Goal: Task Accomplishment & Management: Manage account settings

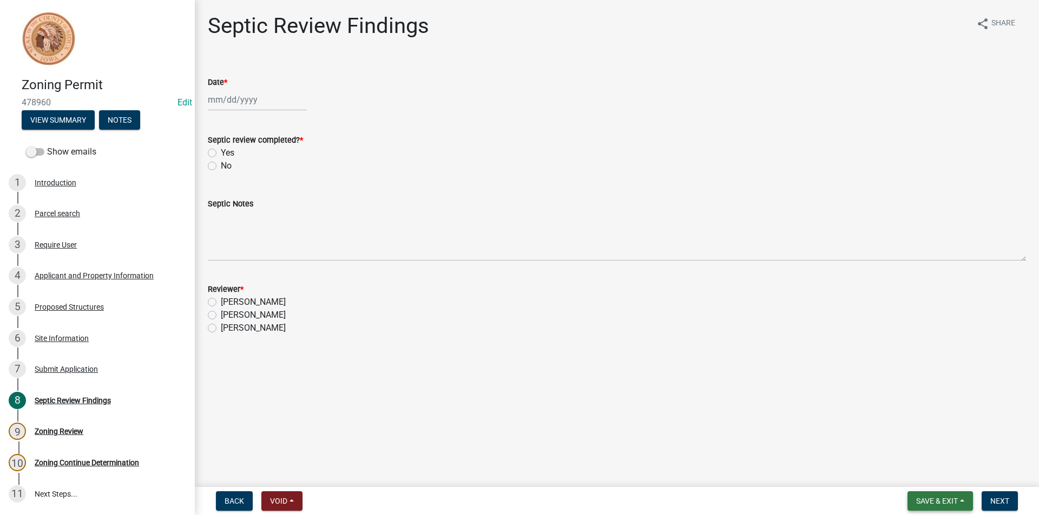
click at [930, 501] on span "Save & Exit" at bounding box center [937, 501] width 42 height 9
click at [928, 474] on button "Save & Exit" at bounding box center [929, 473] width 87 height 26
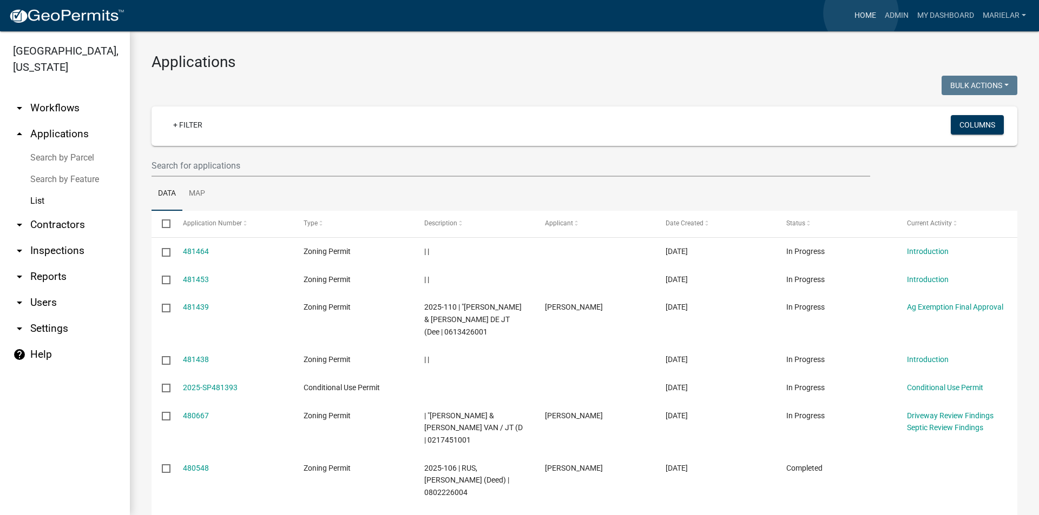
click at [861, 13] on link "Home" at bounding box center [865, 15] width 30 height 21
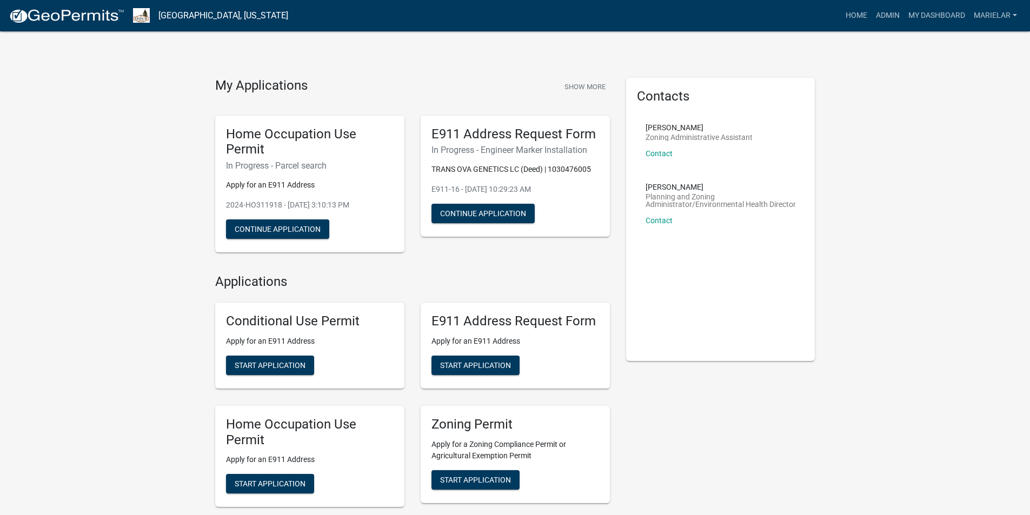
click at [74, 17] on img at bounding box center [67, 16] width 116 height 16
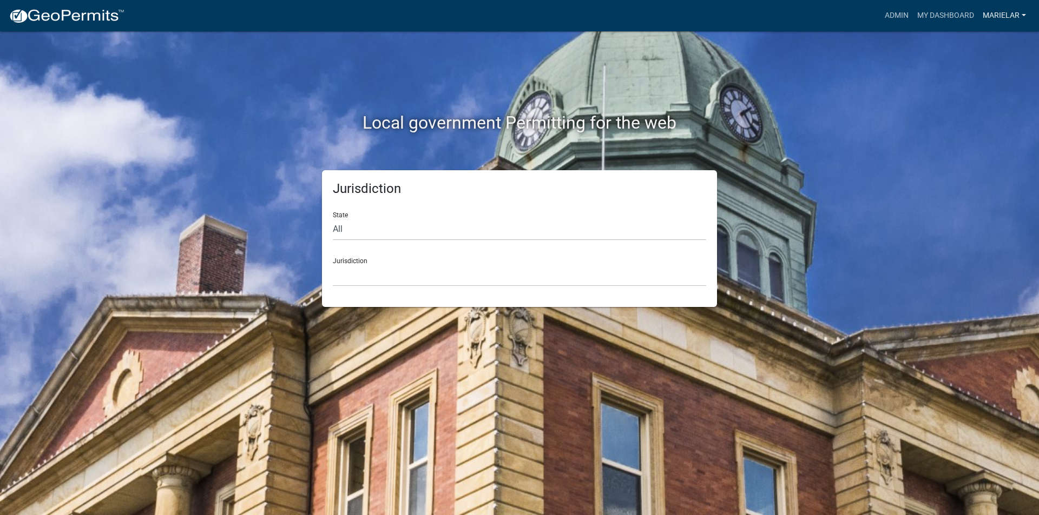
click at [1005, 18] on link "marielar" at bounding box center [1004, 15] width 52 height 21
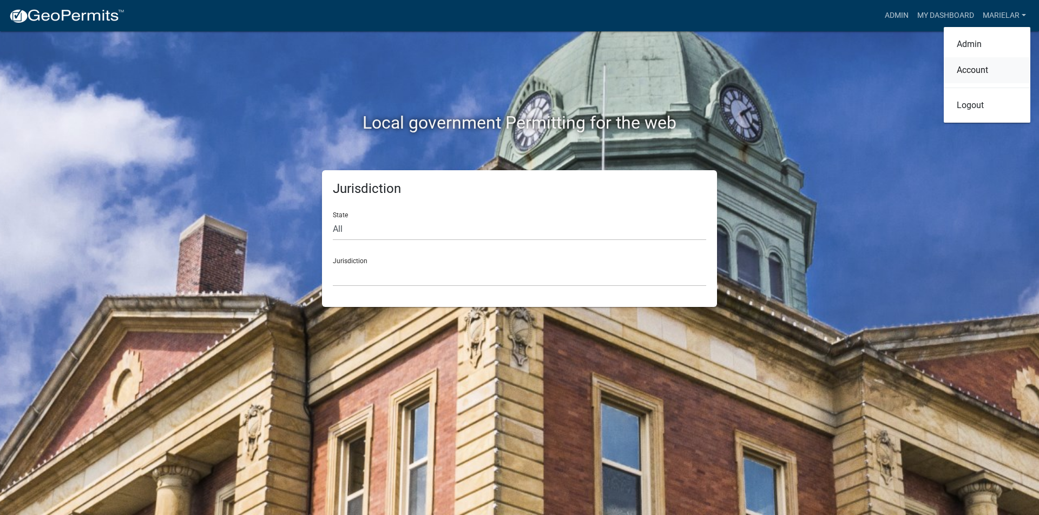
click at [973, 77] on link "Account" at bounding box center [986, 70] width 87 height 26
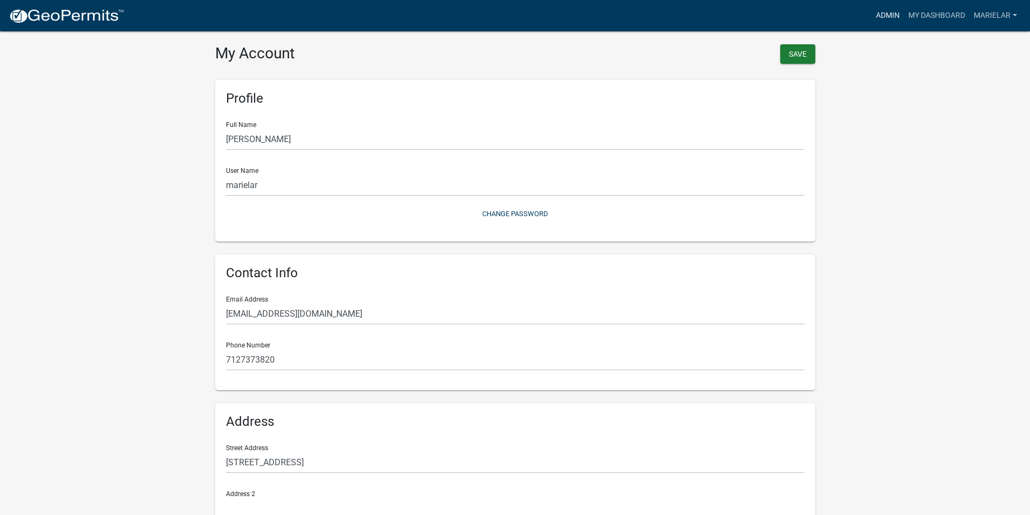
click at [894, 18] on link "Admin" at bounding box center [888, 15] width 32 height 21
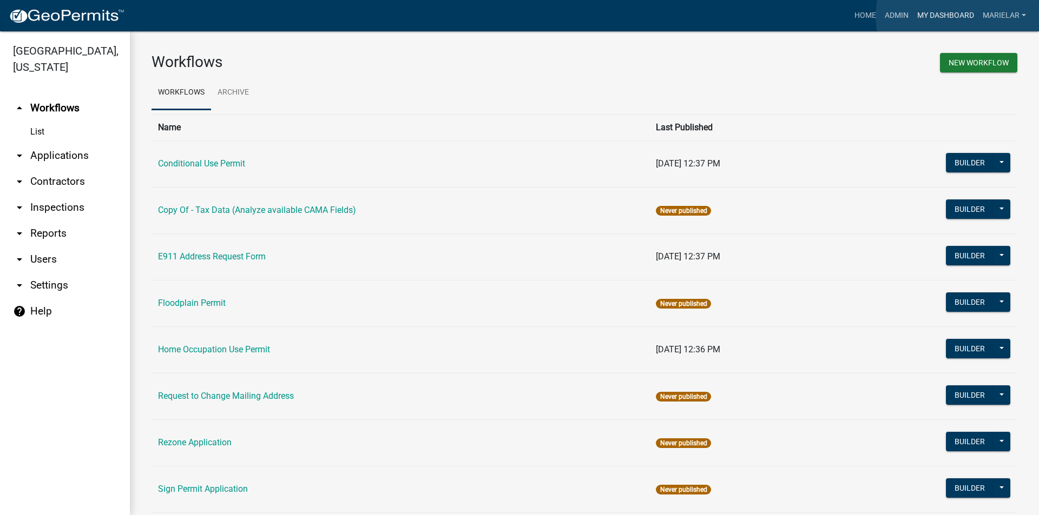
click at [957, 16] on link "My Dashboard" at bounding box center [944, 15] width 65 height 21
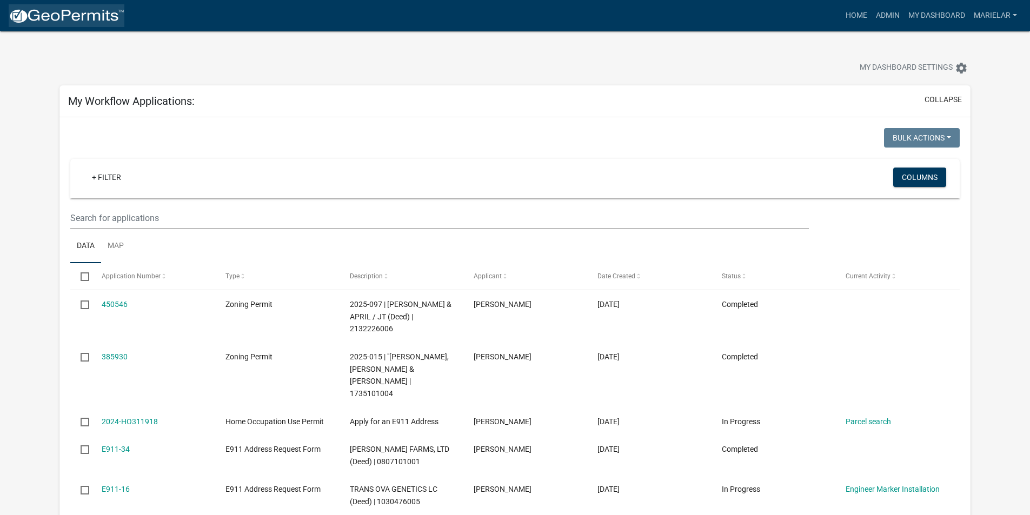
click at [63, 15] on img at bounding box center [67, 16] width 116 height 16
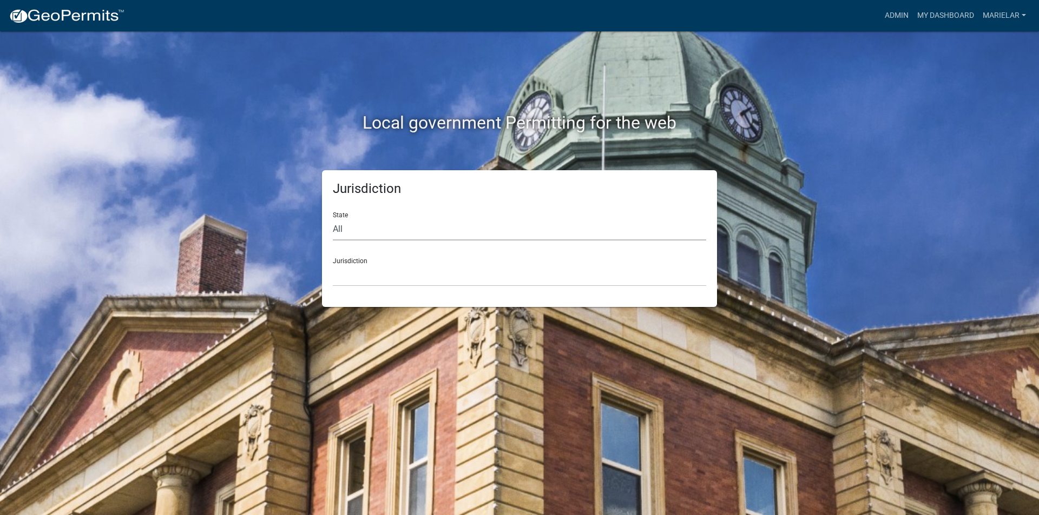
click at [384, 234] on select "All [US_STATE] [US_STATE] [US_STATE] [US_STATE] [US_STATE] [US_STATE] [US_STATE…" at bounding box center [519, 230] width 373 height 22
select select "[US_STATE]"
click at [333, 219] on select "All [US_STATE] [US_STATE] [US_STATE] [US_STATE] [US_STATE] [US_STATE] [US_STATE…" at bounding box center [519, 230] width 373 height 22
click at [381, 275] on select "[GEOGRAPHIC_DATA], [US_STATE] [GEOGRAPHIC_DATA], [US_STATE] [GEOGRAPHIC_DATA], …" at bounding box center [519, 276] width 373 height 22
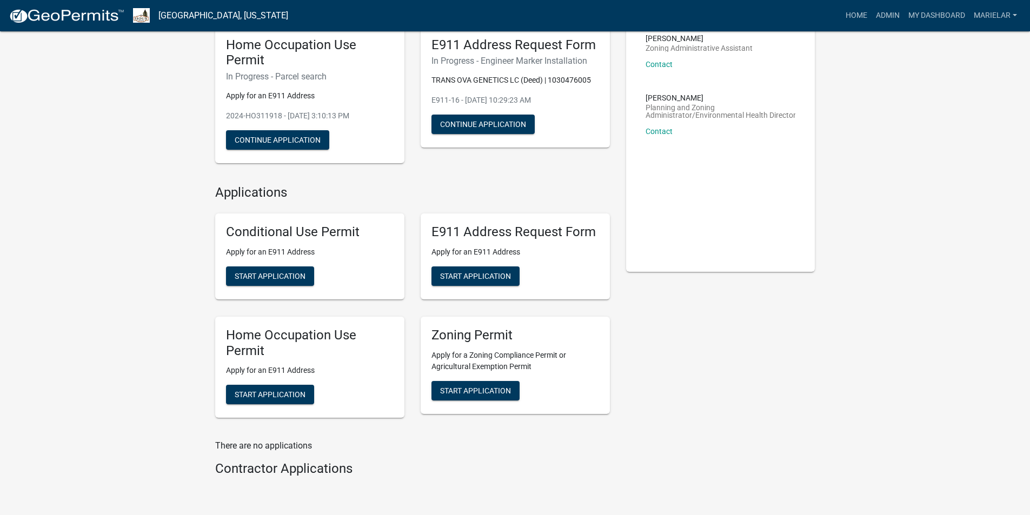
scroll to position [108, 0]
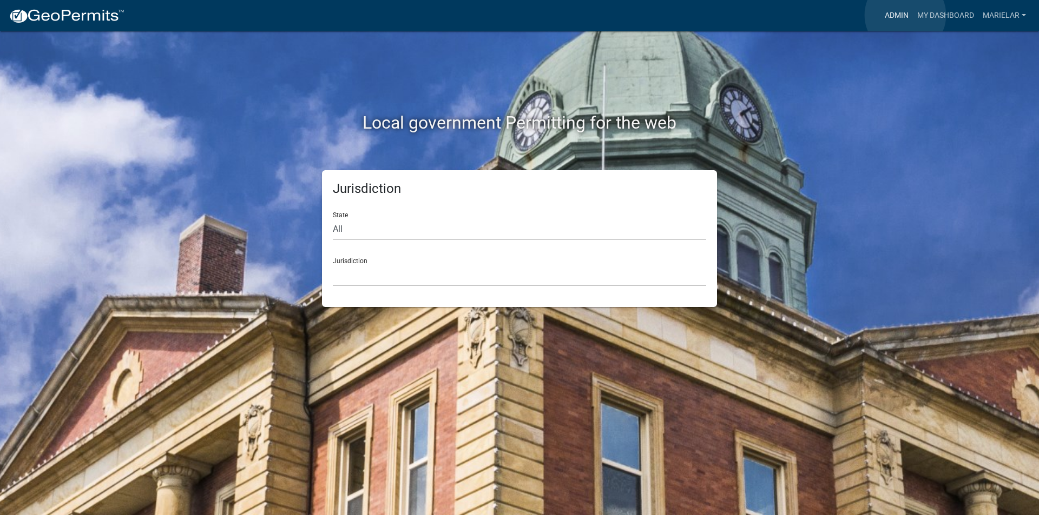
click at [905, 15] on link "Admin" at bounding box center [896, 15] width 32 height 21
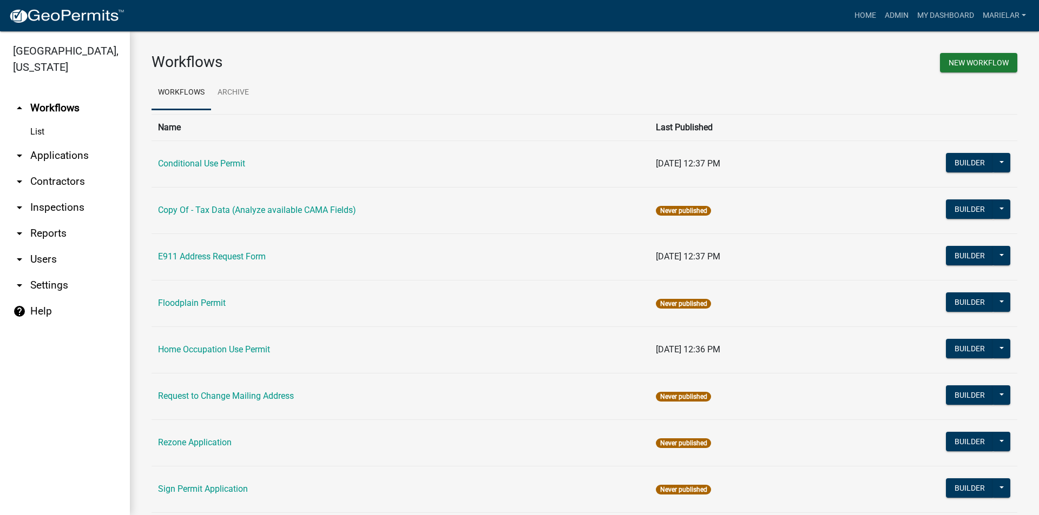
click at [21, 149] on icon "arrow_drop_down" at bounding box center [19, 155] width 13 height 13
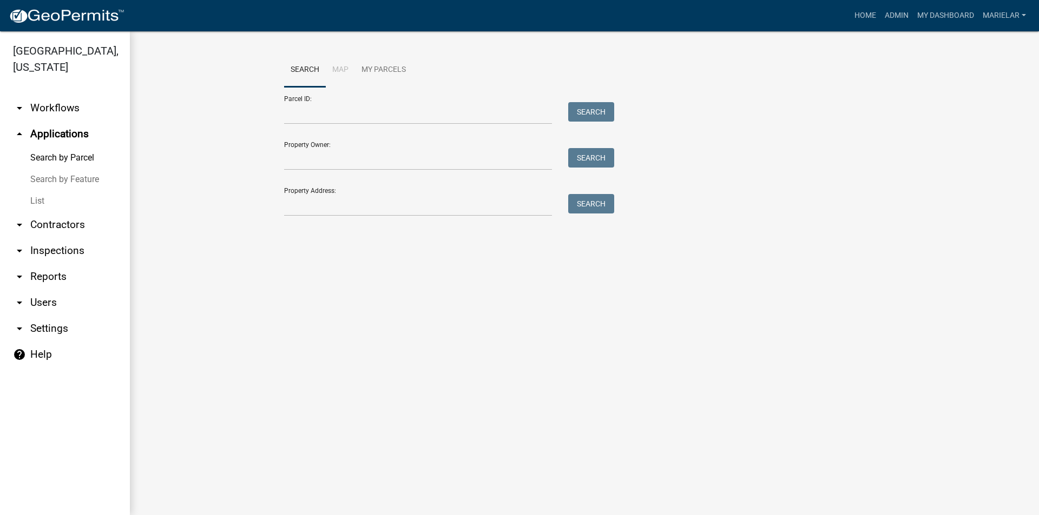
click at [30, 190] on link "List" at bounding box center [65, 201] width 130 height 22
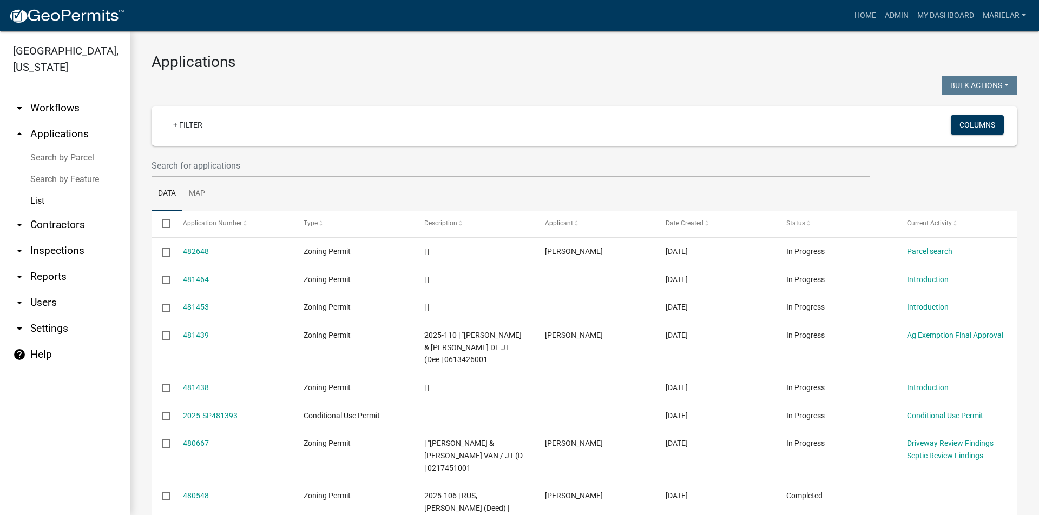
click at [534, 63] on h3 "Applications" at bounding box center [583, 62] width 865 height 18
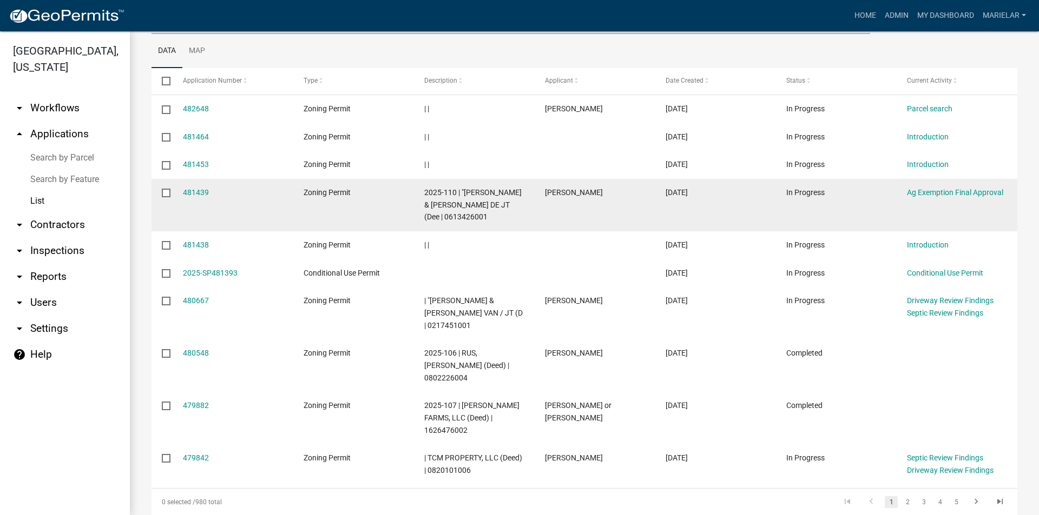
scroll to position [162, 0]
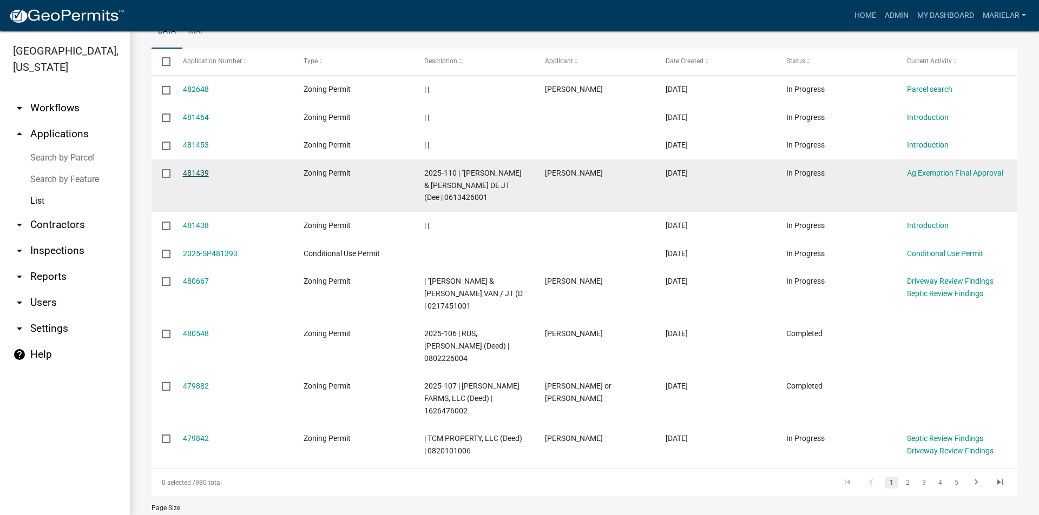
click at [196, 170] on link "481439" at bounding box center [196, 173] width 26 height 9
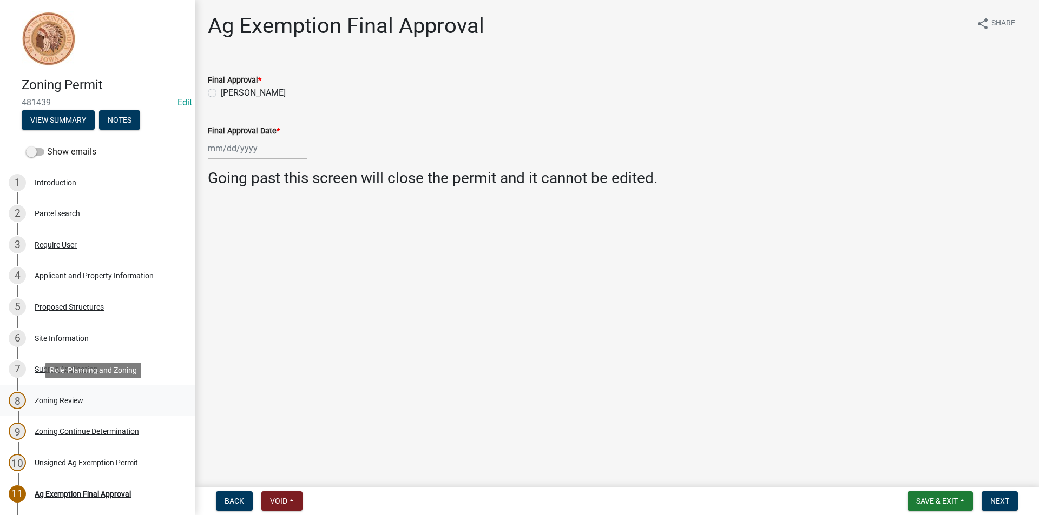
click at [72, 401] on div "Zoning Review" at bounding box center [59, 401] width 49 height 8
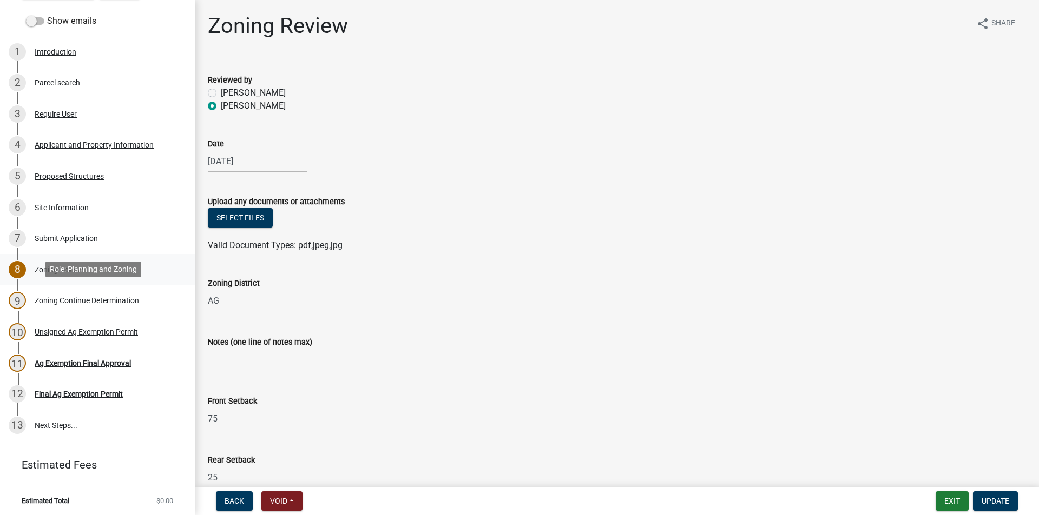
scroll to position [133, 0]
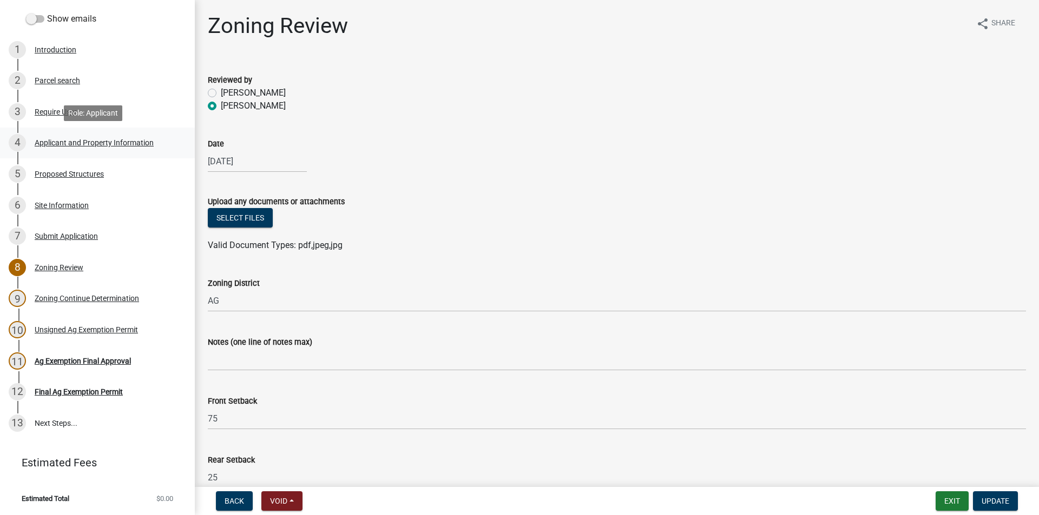
click at [131, 152] on link "4 Applicant and Property Information" at bounding box center [97, 143] width 195 height 31
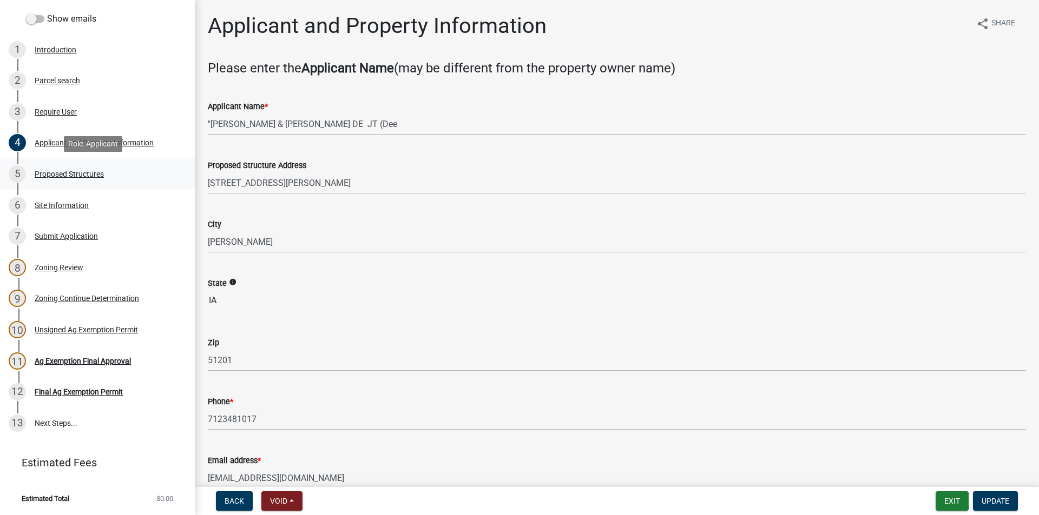
click at [89, 178] on div "5 Proposed Structures" at bounding box center [93, 174] width 169 height 17
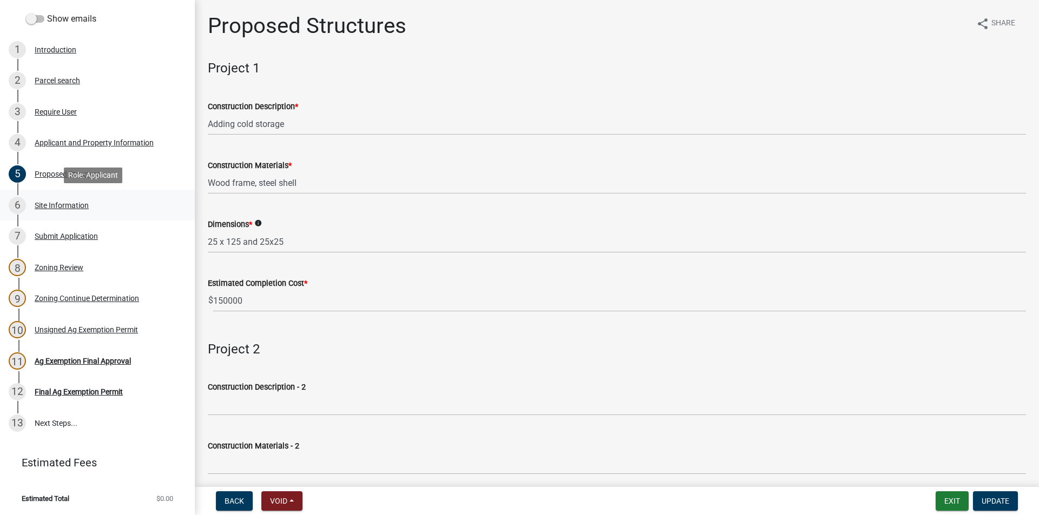
click at [63, 208] on div "Site Information" at bounding box center [62, 206] width 54 height 8
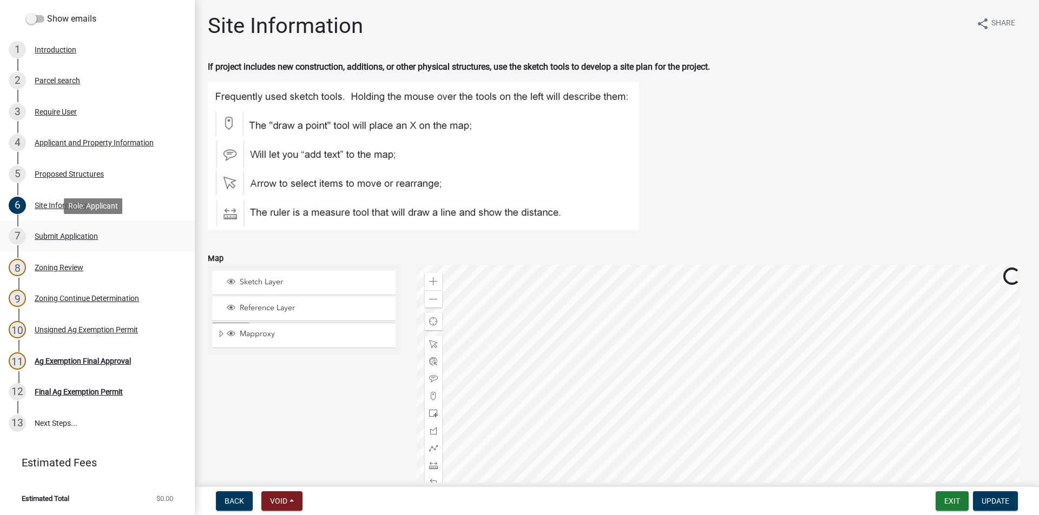
click at [81, 240] on div "Submit Application" at bounding box center [66, 237] width 63 height 8
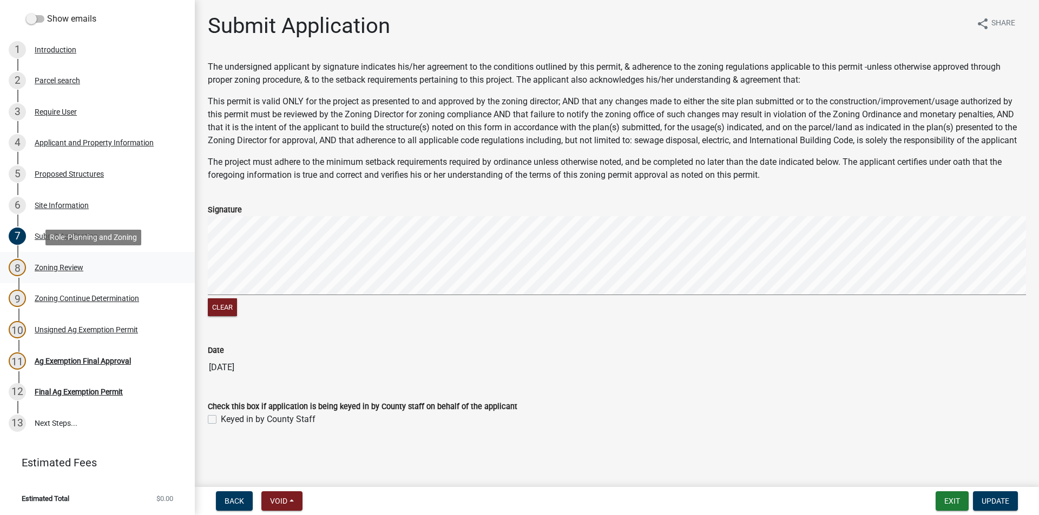
click at [74, 264] on div "Zoning Review" at bounding box center [59, 268] width 49 height 8
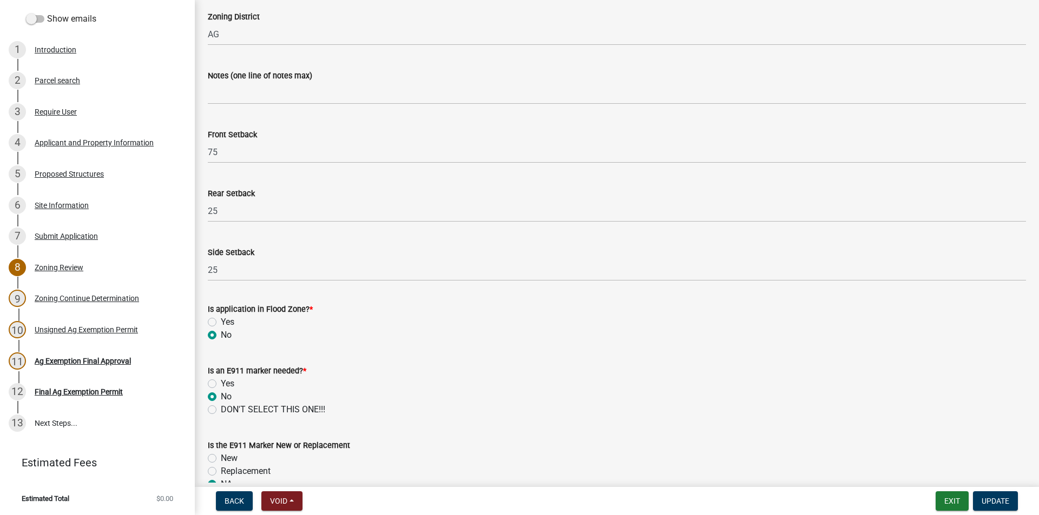
scroll to position [379, 0]
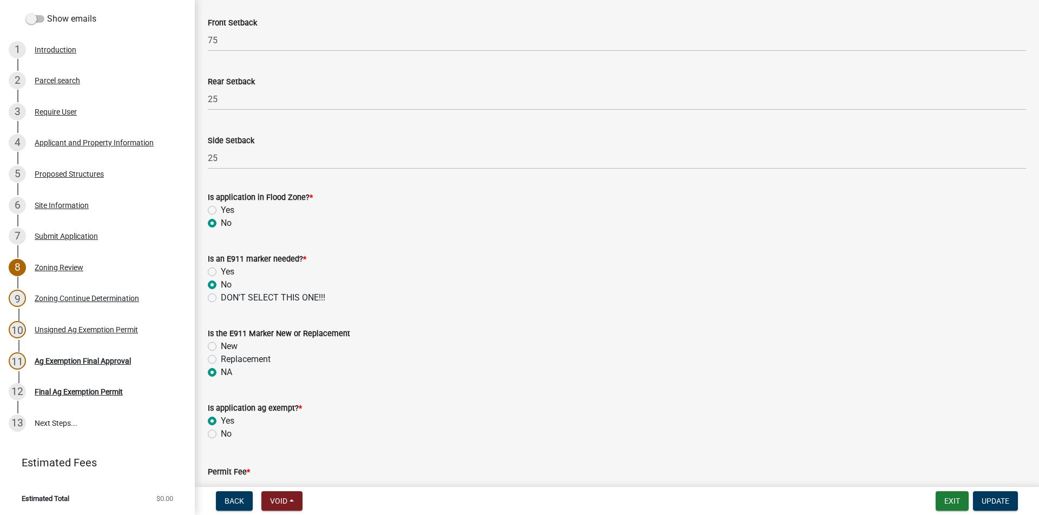
click at [221, 434] on label "No" at bounding box center [226, 434] width 11 height 13
click at [221, 434] on input "No" at bounding box center [224, 431] width 7 height 7
radio input "true"
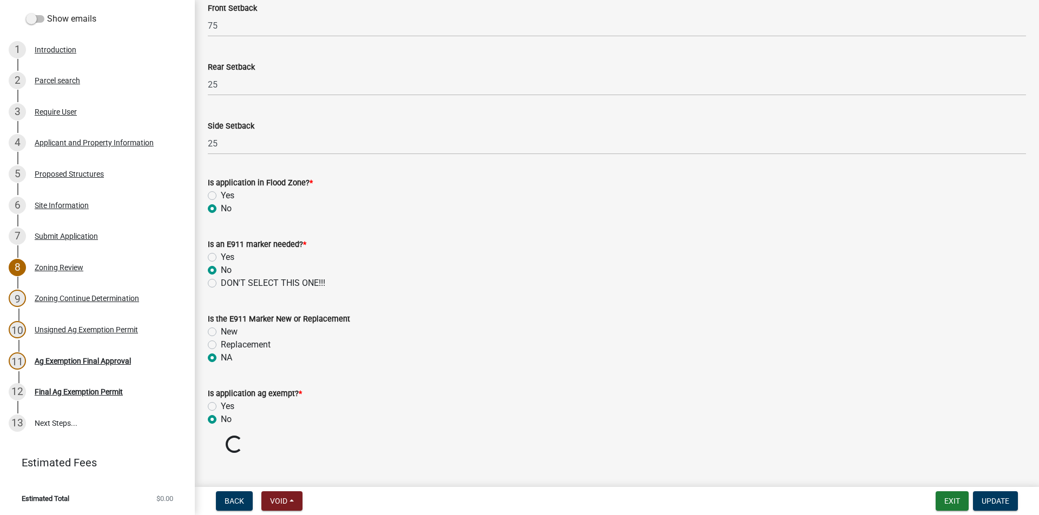
scroll to position [407, 0]
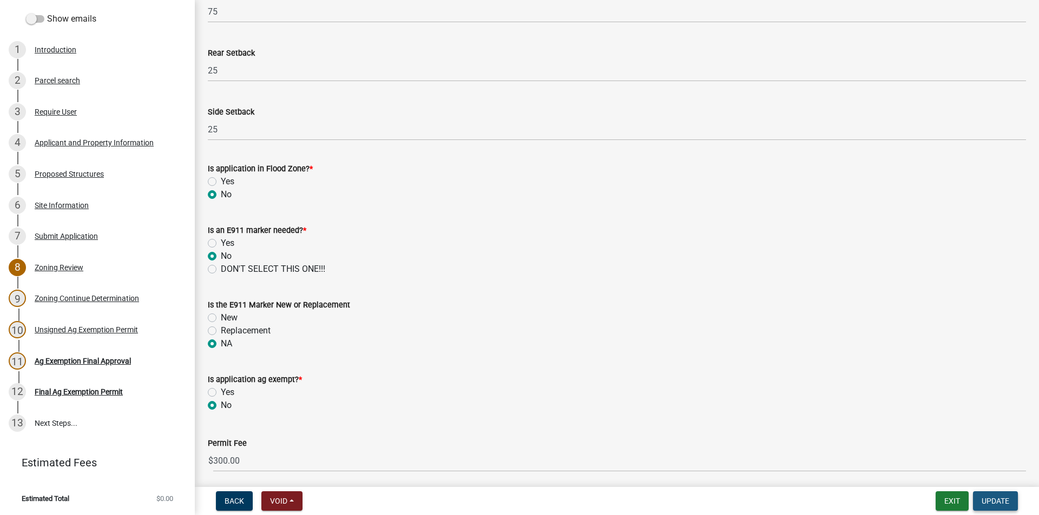
click at [1004, 500] on span "Update" at bounding box center [995, 501] width 28 height 9
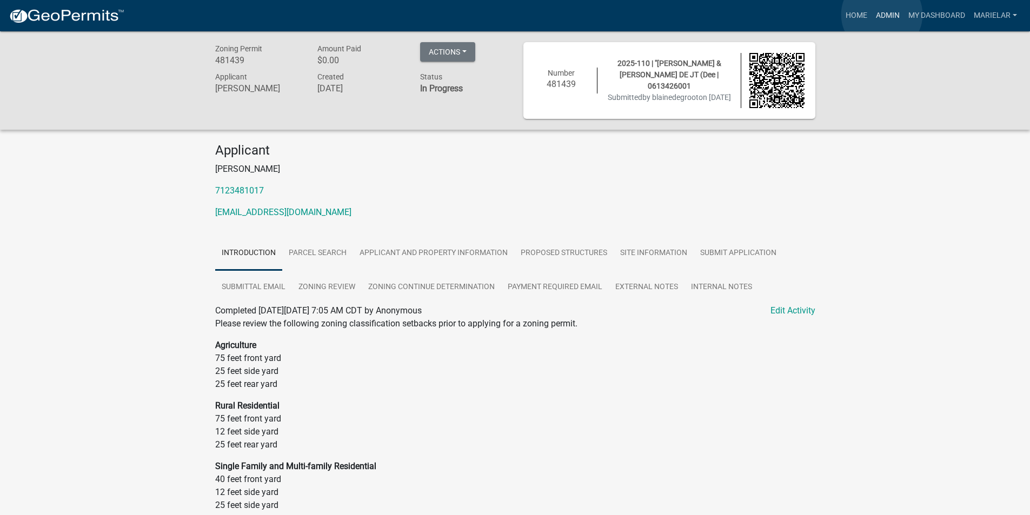
click at [882, 15] on link "Admin" at bounding box center [888, 15] width 32 height 21
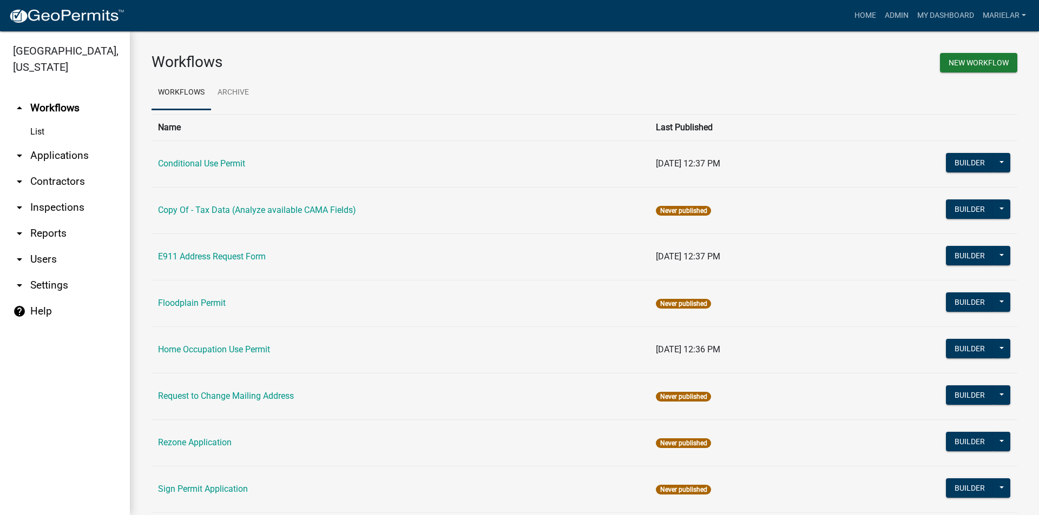
click at [23, 149] on icon "arrow_drop_down" at bounding box center [19, 155] width 13 height 13
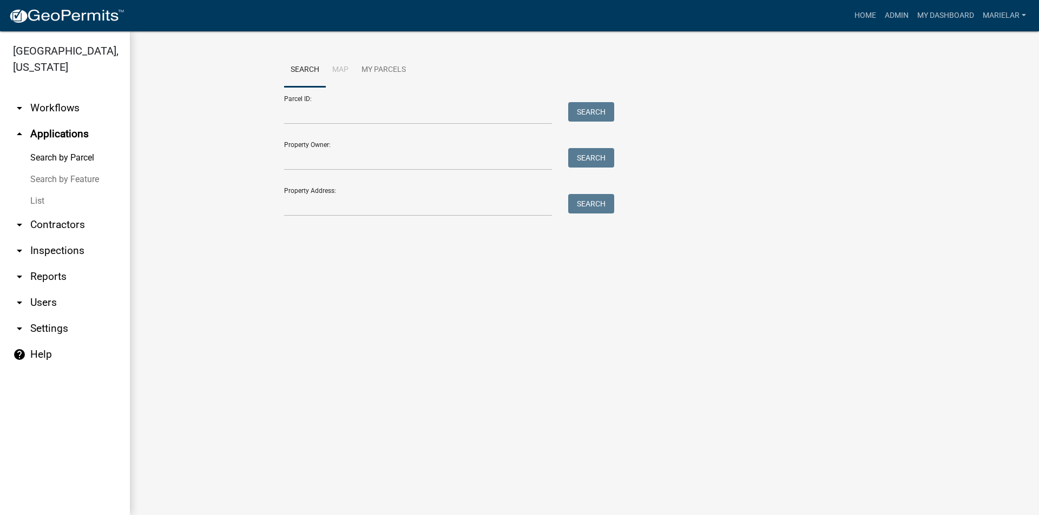
click at [34, 190] on link "List" at bounding box center [65, 201] width 130 height 22
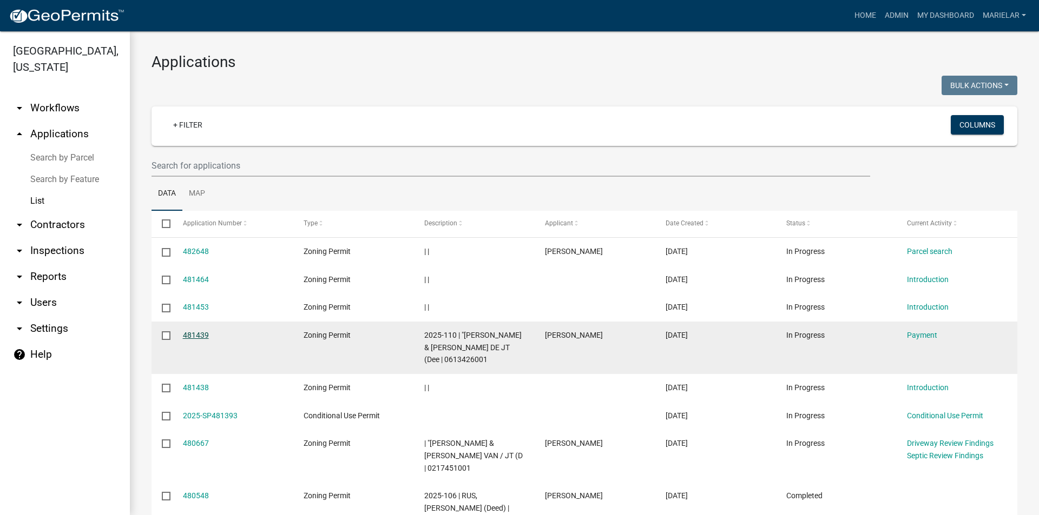
click at [194, 336] on link "481439" at bounding box center [196, 335] width 26 height 9
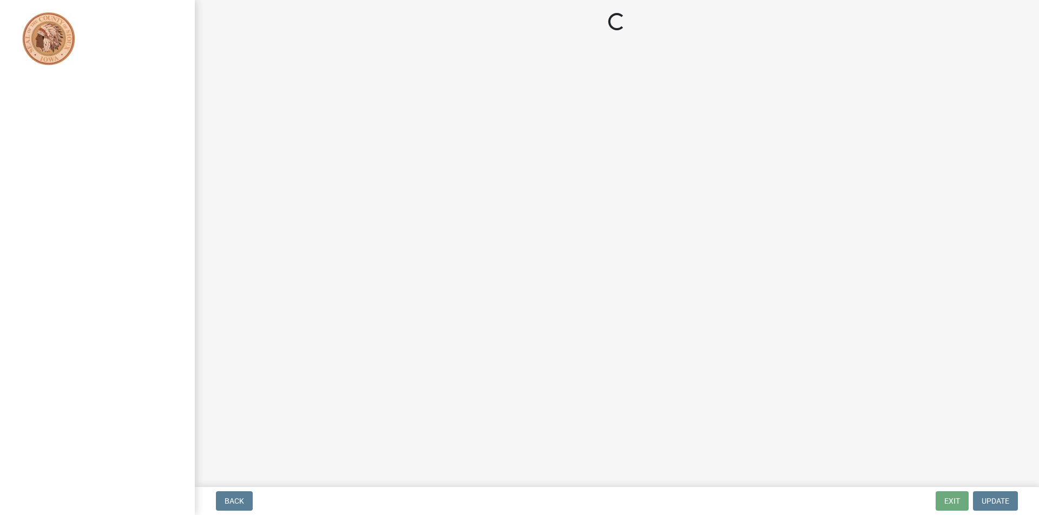
select select "3: 3"
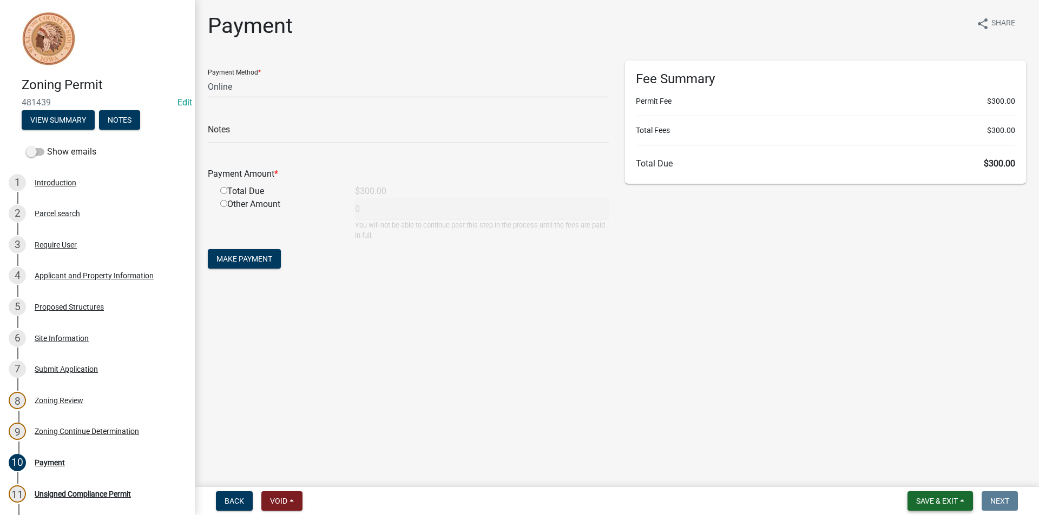
click at [940, 509] on button "Save & Exit" at bounding box center [939, 501] width 65 height 19
click at [936, 479] on button "Save & Exit" at bounding box center [929, 473] width 87 height 26
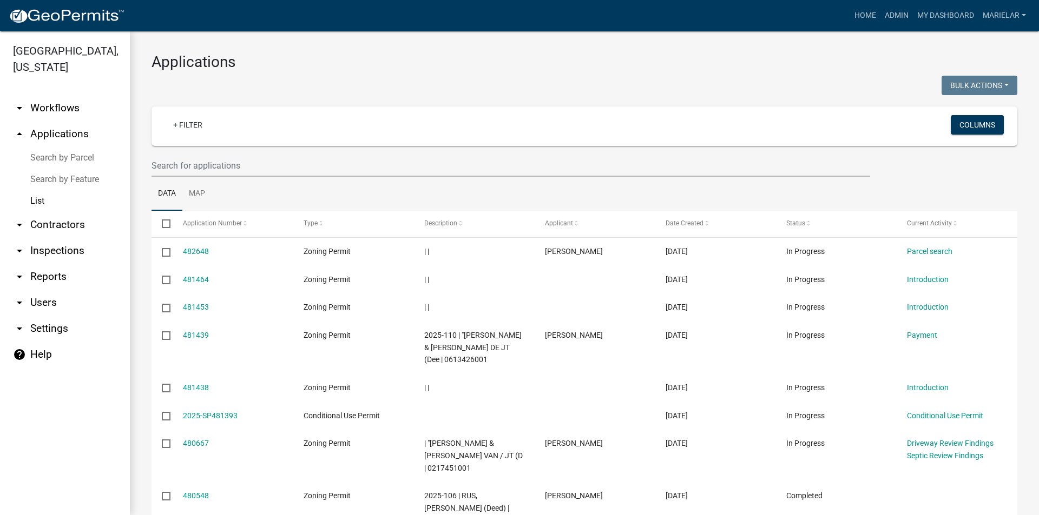
drag, startPoint x: 449, startPoint y: 69, endPoint x: 856, endPoint y: 54, distance: 406.5
click at [856, 54] on h3 "Applications" at bounding box center [583, 62] width 865 height 18
click at [894, 12] on link "Admin" at bounding box center [896, 15] width 32 height 21
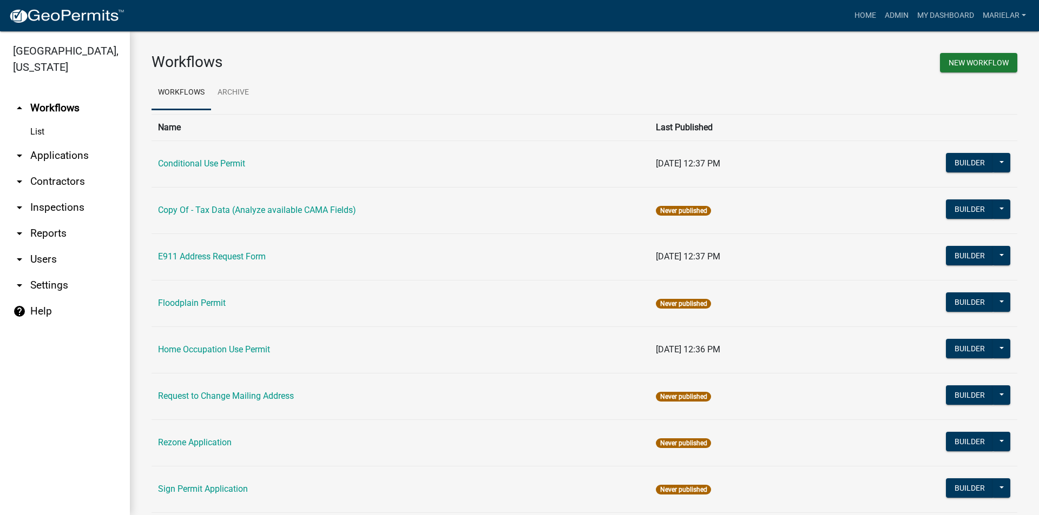
click at [19, 149] on icon "arrow_drop_down" at bounding box center [19, 155] width 13 height 13
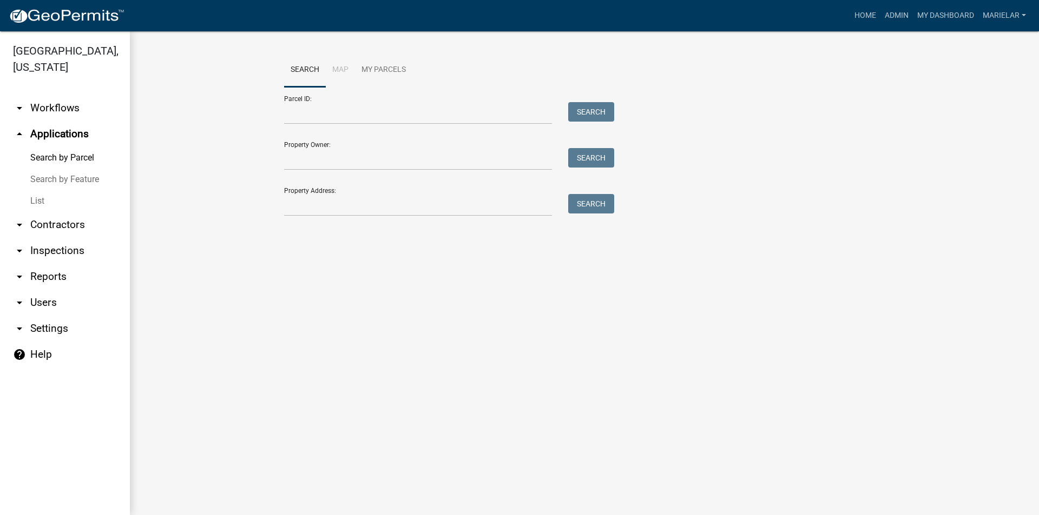
click at [43, 190] on link "List" at bounding box center [65, 201] width 130 height 22
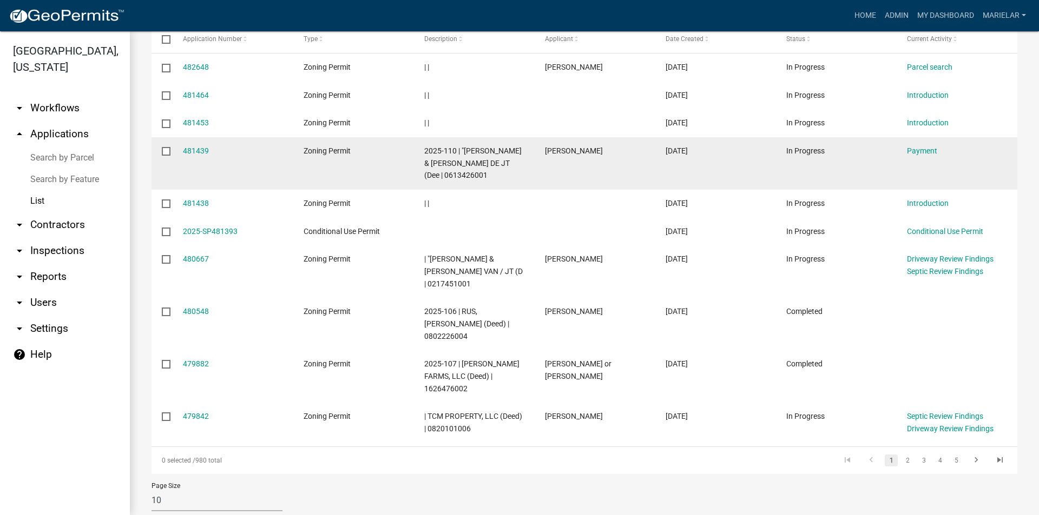
scroll to position [186, 0]
